Goal: Task Accomplishment & Management: Manage account settings

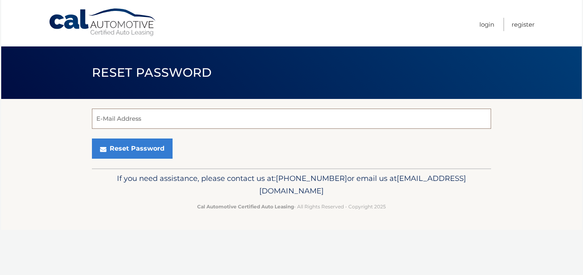
click at [138, 117] on input "E-Mail Address" at bounding box center [291, 119] width 399 height 20
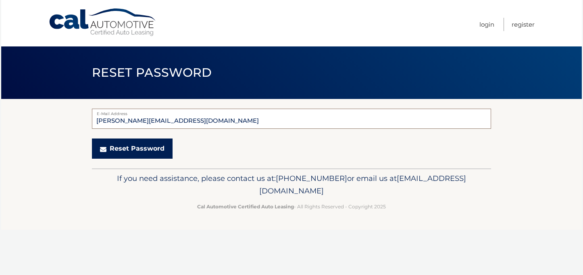
type input "Peter.fleming6@Gmail.com"
click at [128, 153] on button "Reset Password" at bounding box center [132, 148] width 81 height 20
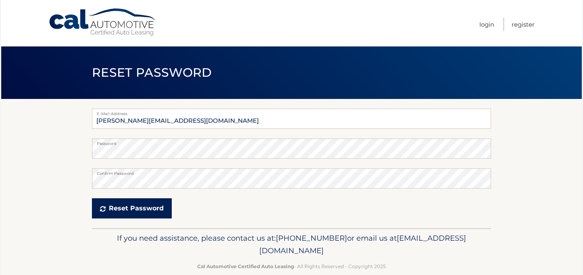
click at [125, 206] on button "Reset Password" at bounding box center [132, 208] width 80 height 20
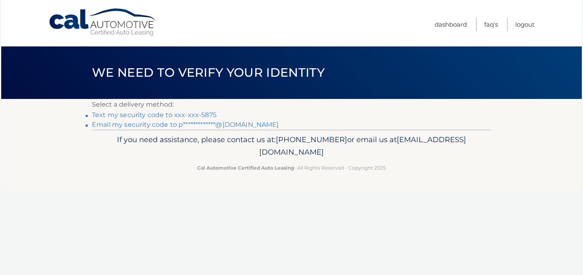
click at [177, 117] on link "Text my security code to xxx-xxx-5875" at bounding box center [154, 115] width 125 height 8
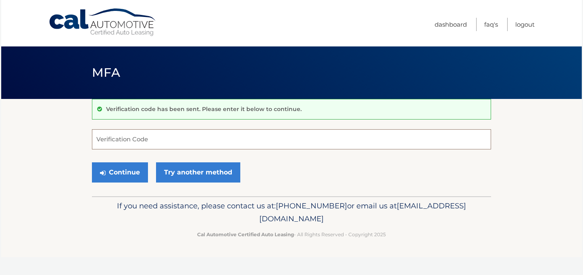
click at [144, 142] on input "Verification Code" at bounding box center [291, 139] width 399 height 20
click at [142, 138] on input "Verification Code" at bounding box center [291, 139] width 399 height 20
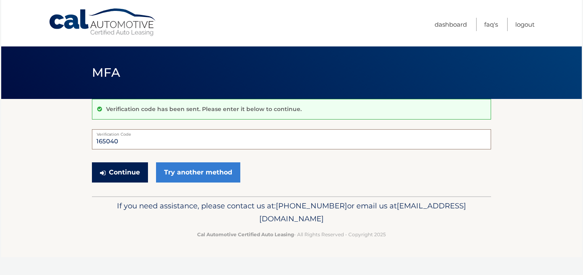
type input "165040"
click at [128, 173] on button "Continue" at bounding box center [120, 172] width 56 height 20
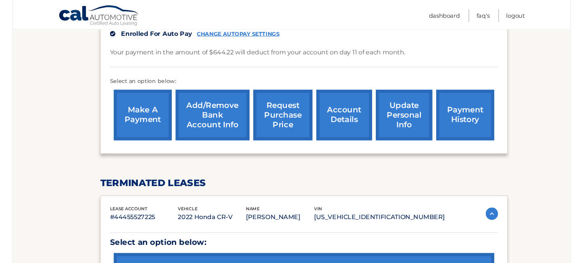
scroll to position [55, 0]
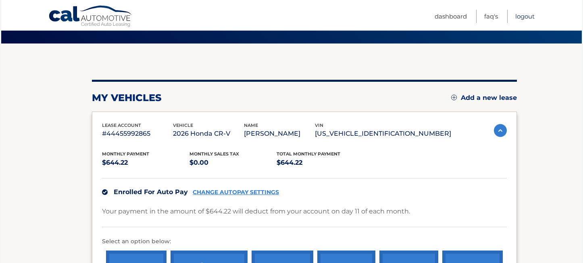
click at [528, 18] on link "Logout" at bounding box center [525, 16] width 19 height 13
